Goal: Task Accomplishment & Management: Manage account settings

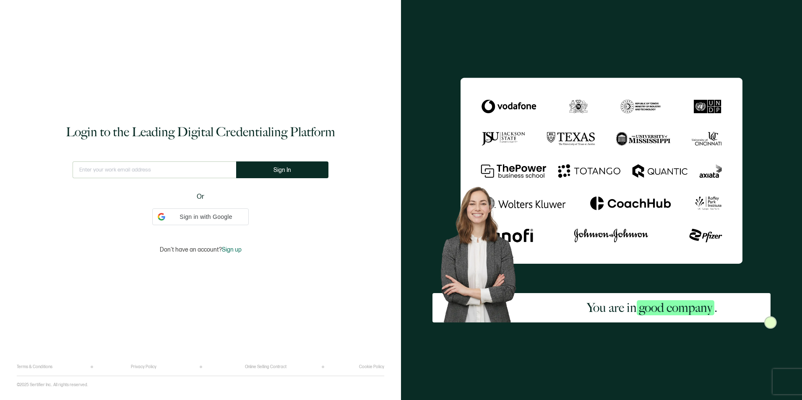
type input "[EMAIL_ADDRESS][PERSON_NAME][DOMAIN_NAME]"
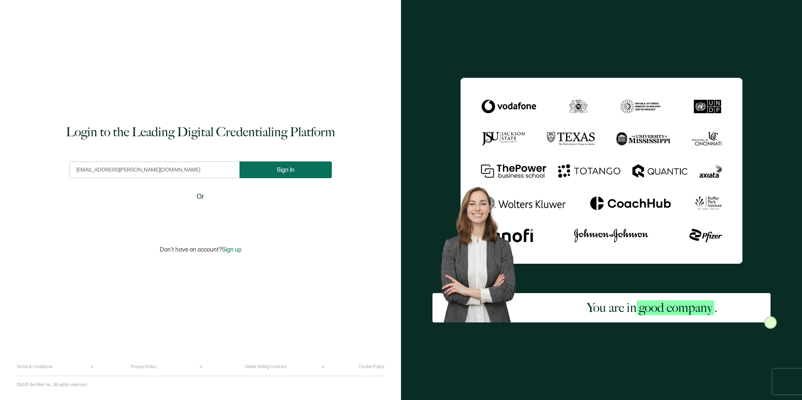
click at [289, 176] on button "Sign In" at bounding box center [286, 170] width 92 height 17
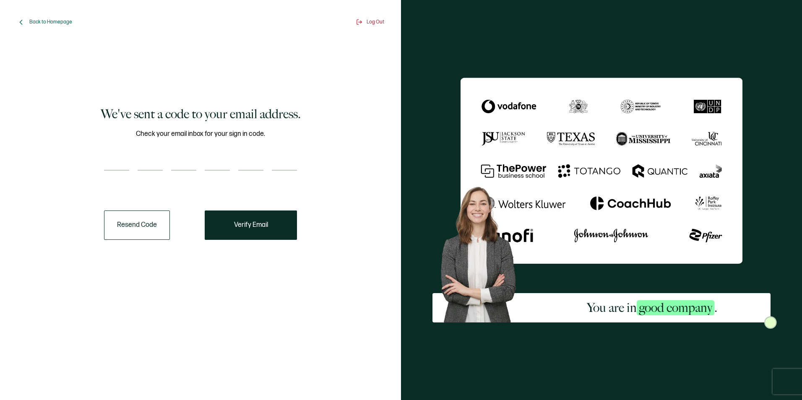
click at [119, 165] on input "number" at bounding box center [116, 162] width 25 height 17
click at [123, 170] on input "number" at bounding box center [116, 162] width 25 height 17
click at [125, 175] on div "Check your email inbox for your sign in code." at bounding box center [200, 155] width 193 height 52
paste input "9"
type input "9"
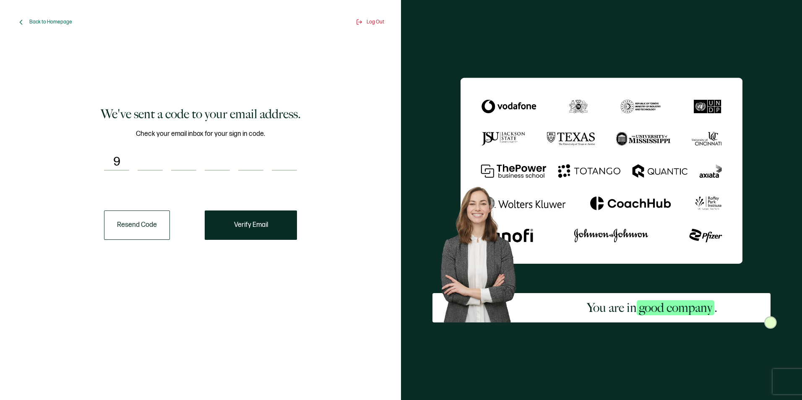
type input "5"
type input "3"
type input "2"
type input "6"
type input "9"
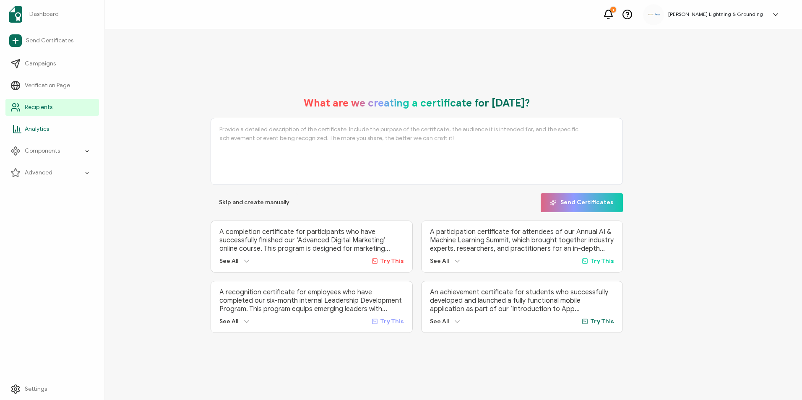
drag, startPoint x: 27, startPoint y: 114, endPoint x: 89, endPoint y: 119, distance: 62.3
click at [27, 114] on link "Recipients" at bounding box center [52, 107] width 94 height 17
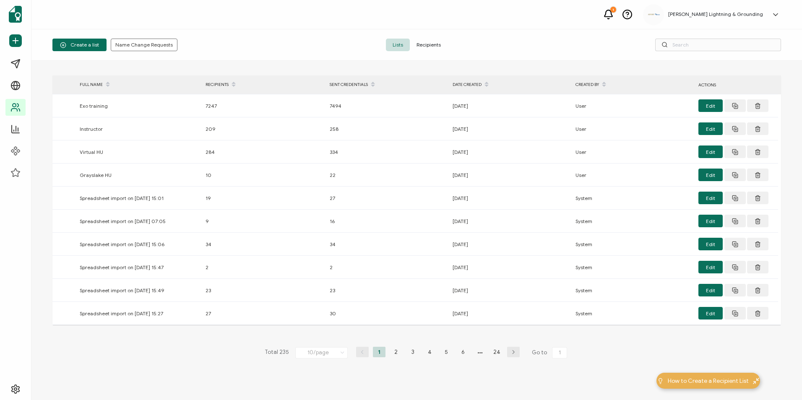
click at [435, 39] on span "Recipients" at bounding box center [429, 45] width 38 height 13
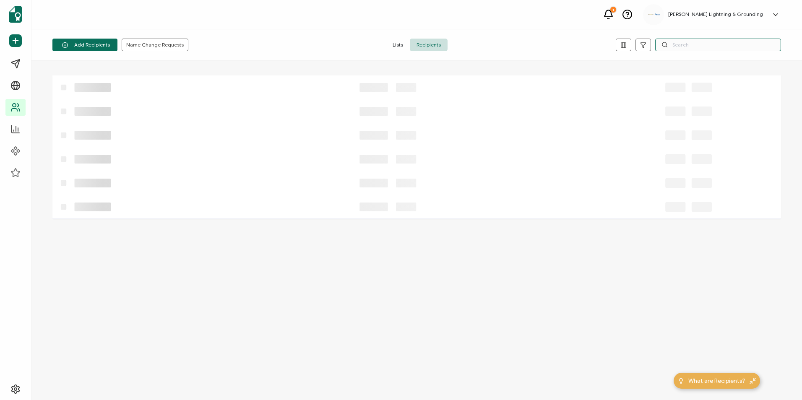
click at [741, 48] on input "text" at bounding box center [719, 45] width 126 height 13
paste input "[PERSON_NAME]"
type input "[PERSON_NAME]"
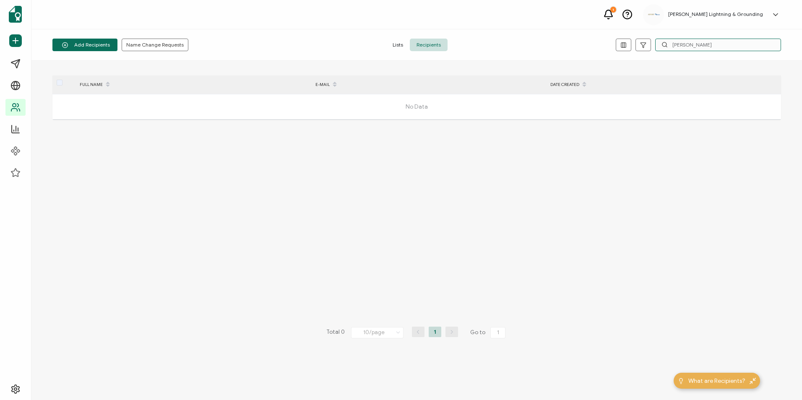
drag, startPoint x: 680, startPoint y: 44, endPoint x: 655, endPoint y: 43, distance: 25.2
click at [655, 43] on div "[PERSON_NAME]" at bounding box center [659, 45] width 243 height 13
